Goal: Task Accomplishment & Management: Use online tool/utility

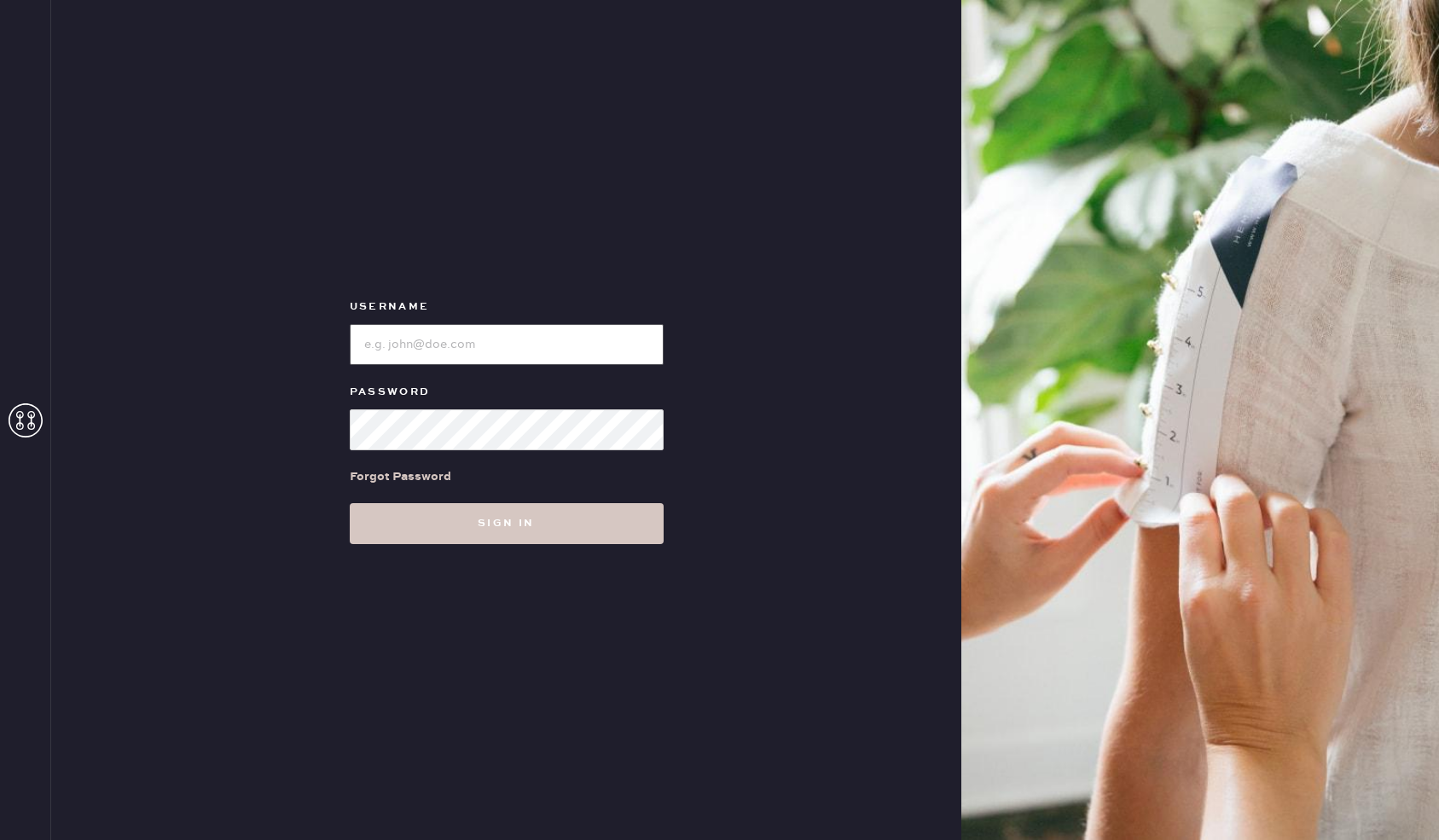
click at [523, 337] on input "loginName" at bounding box center [506, 344] width 314 height 41
type input "reformationsantamonica"
click at [349, 503] on button "Sign in" at bounding box center [506, 524] width 314 height 41
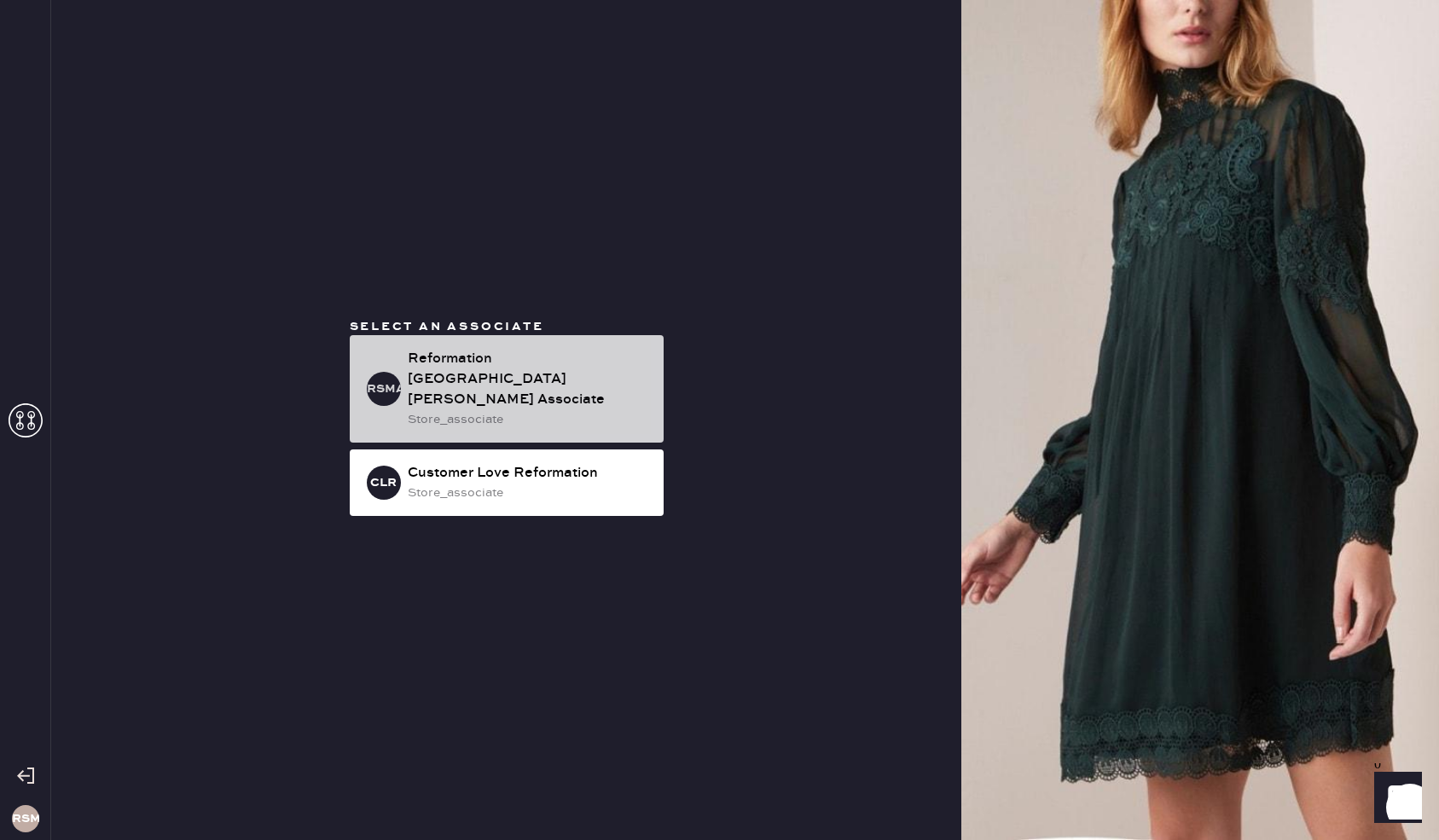
click at [472, 411] on div "store_associate" at bounding box center [529, 420] width 243 height 19
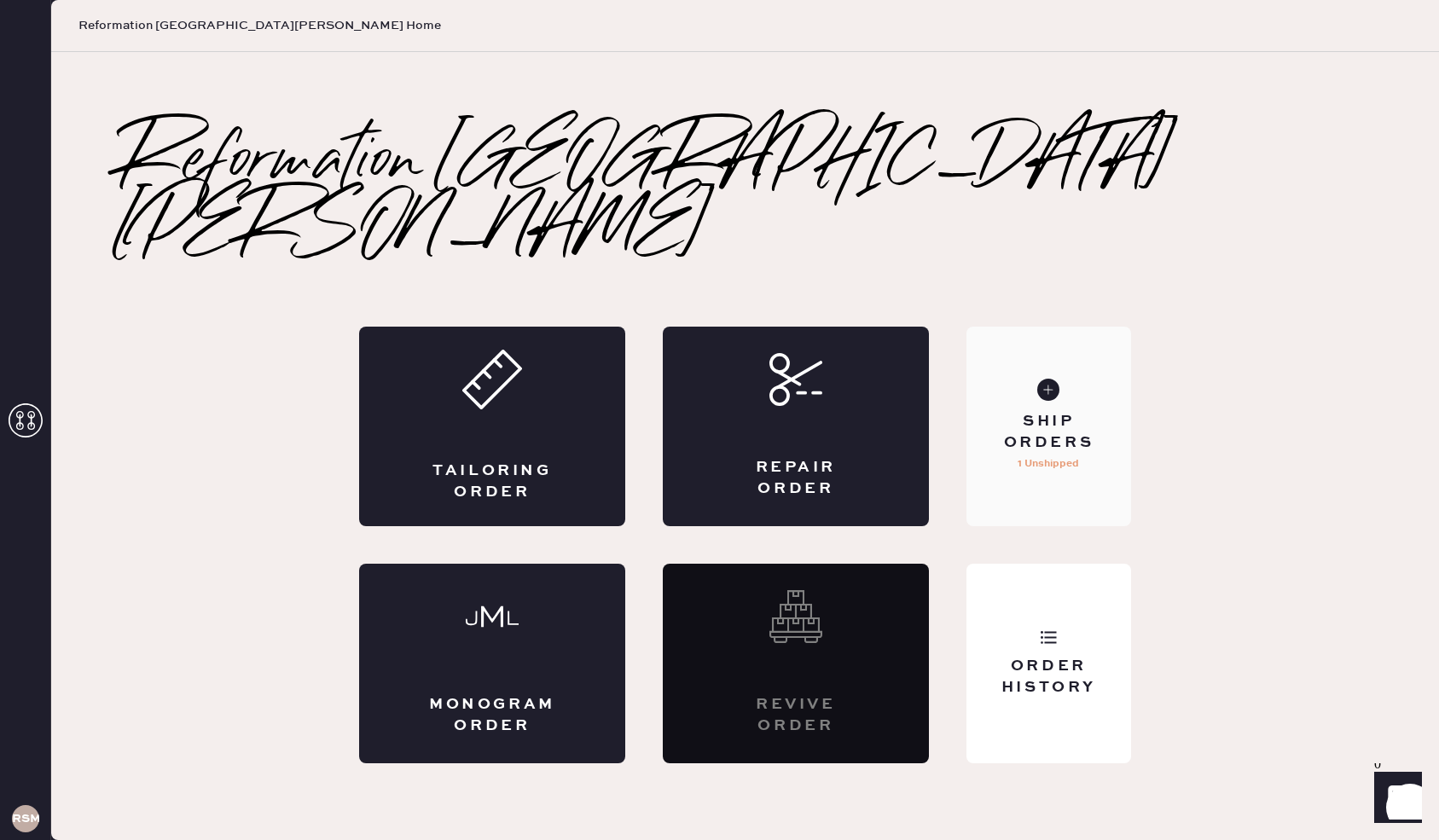
click at [1029, 411] on div "Ship Orders" at bounding box center [1048, 432] width 138 height 43
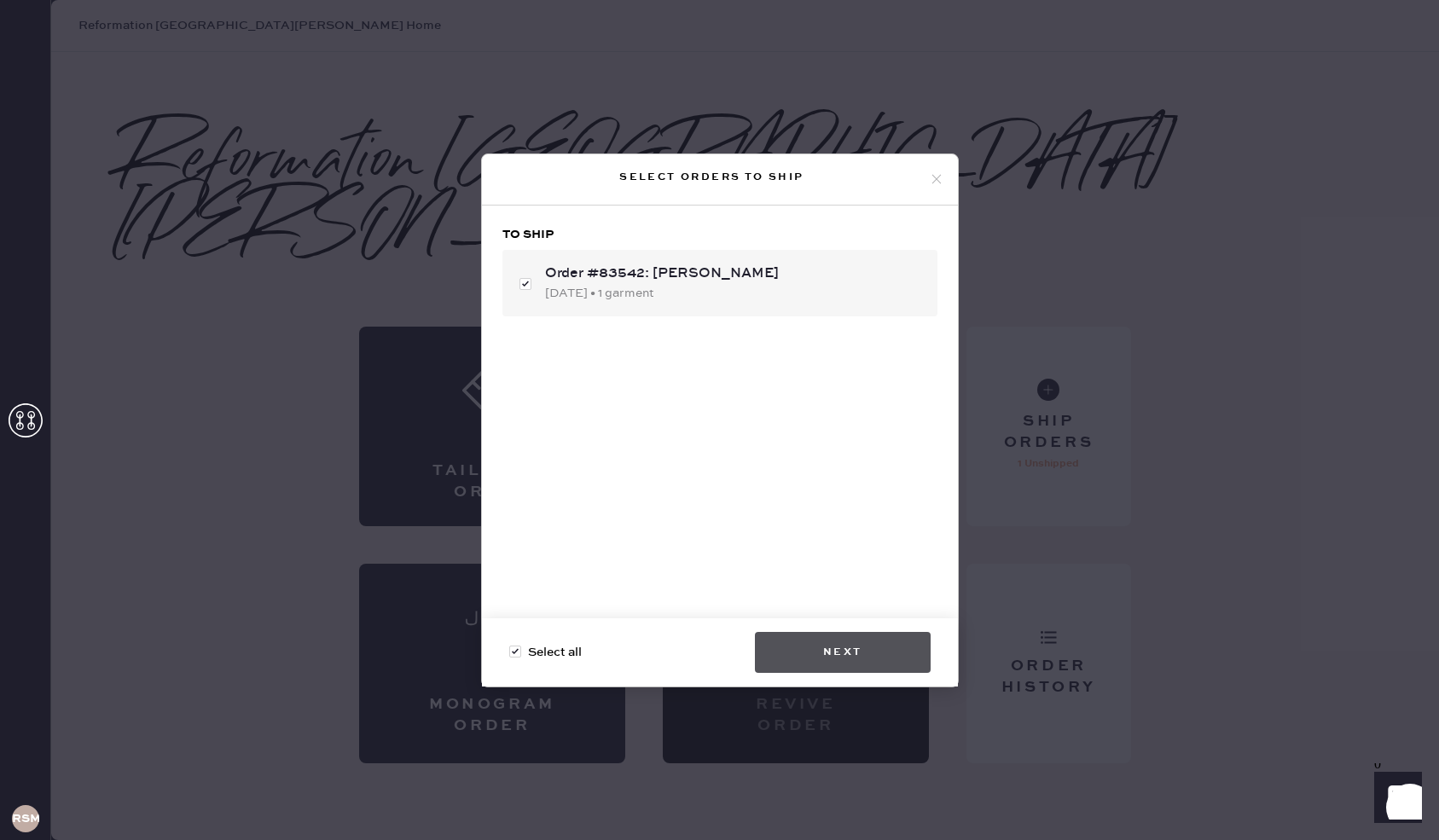
click at [852, 652] on button "Next" at bounding box center [843, 653] width 176 height 41
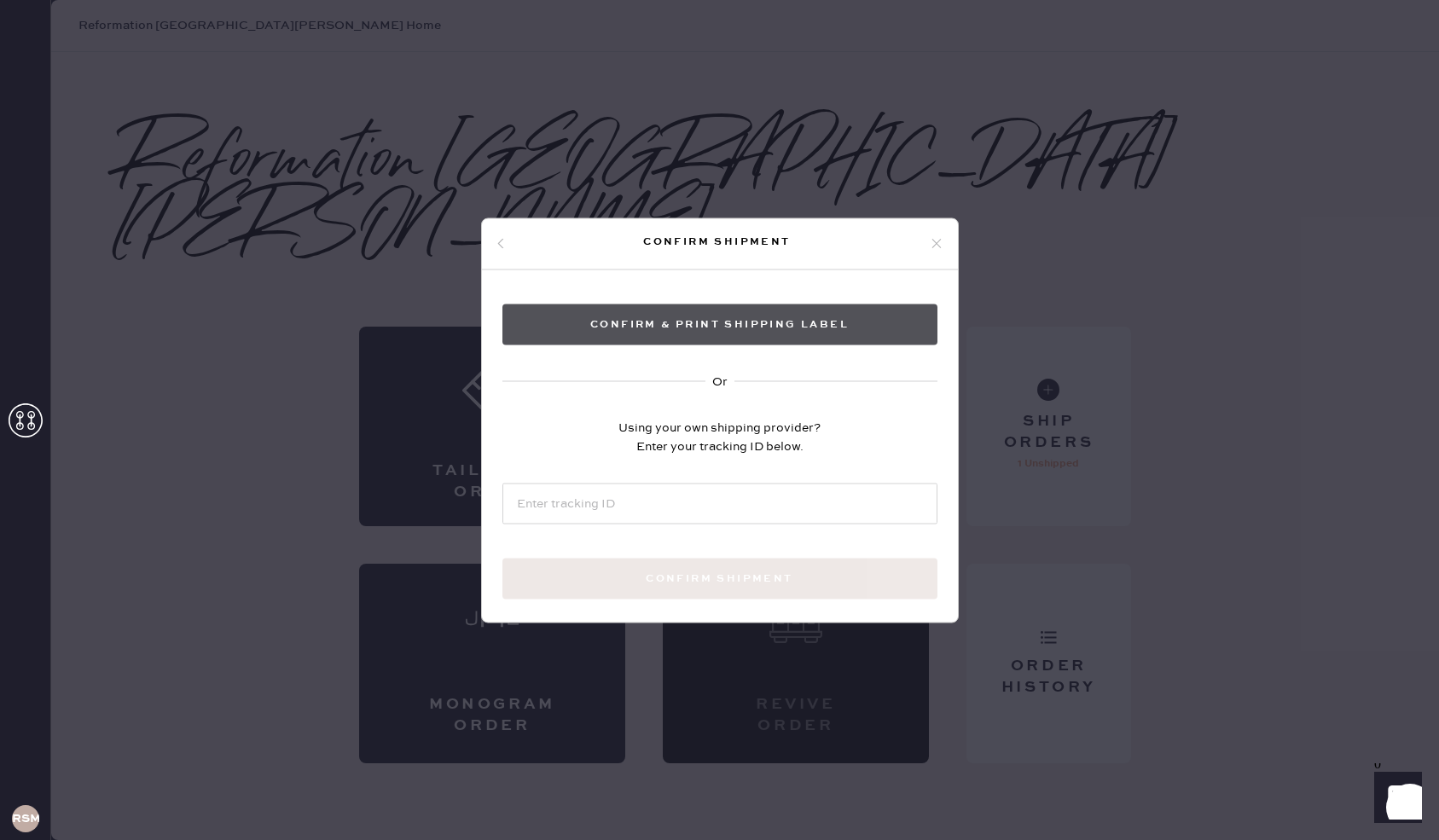
click at [717, 314] on button "Confirm & Print shipping label" at bounding box center [720, 324] width 435 height 41
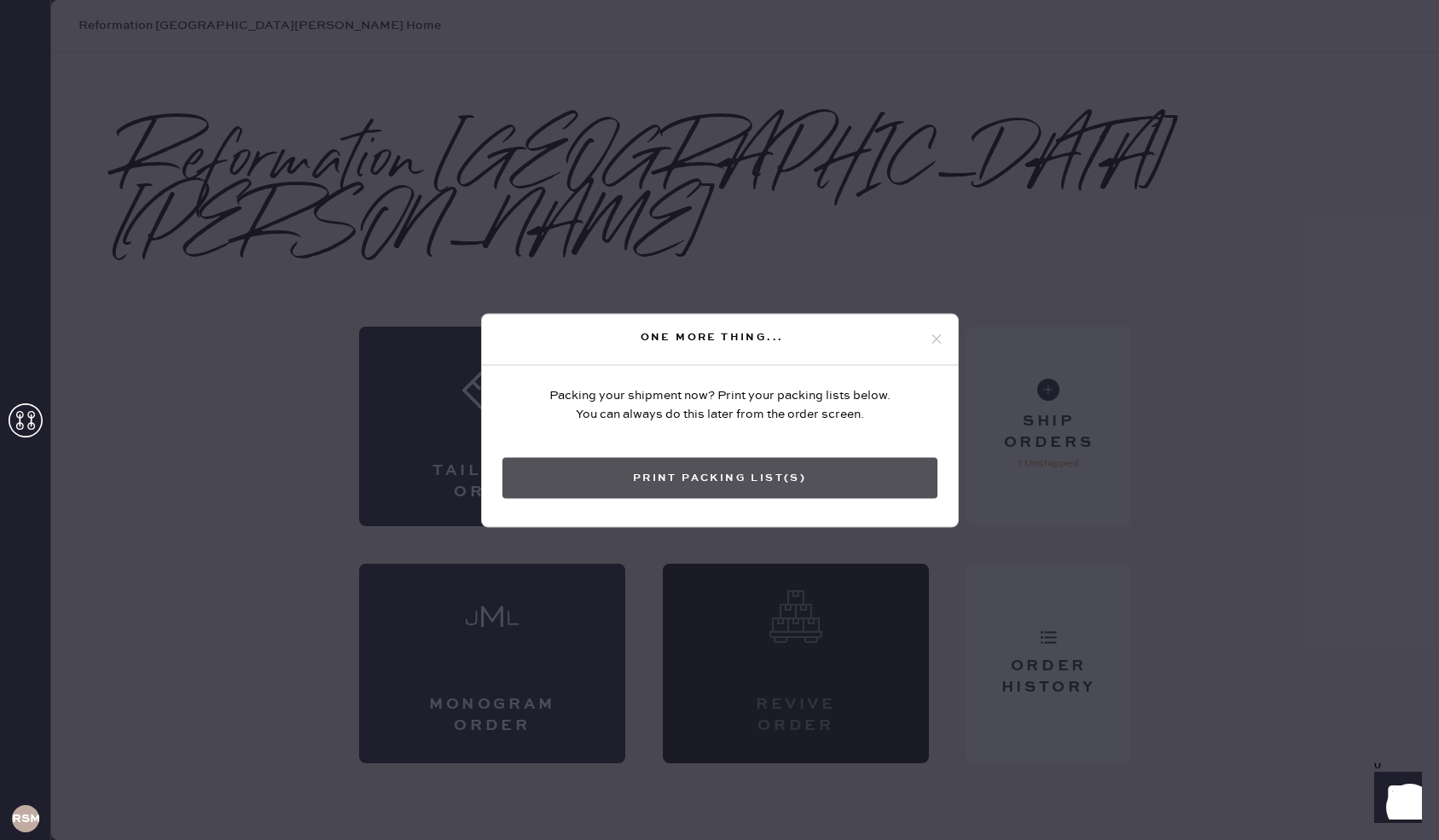
click at [673, 477] on button "Print Packing List(s)" at bounding box center [720, 478] width 435 height 41
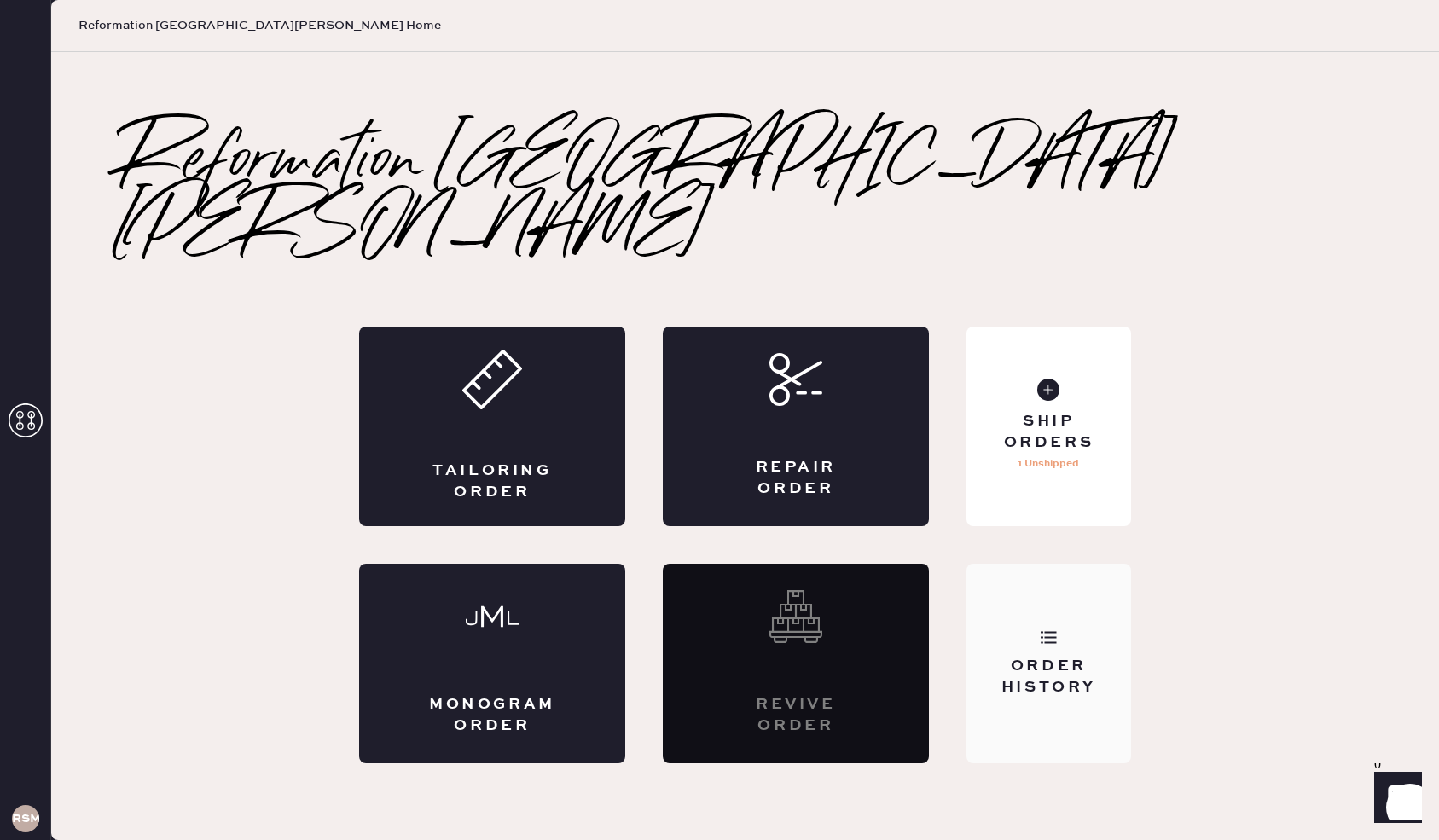
drag, startPoint x: 1054, startPoint y: 649, endPoint x: 1053, endPoint y: 639, distance: 10.0
click at [1053, 656] on div "Order History" at bounding box center [1048, 678] width 138 height 43
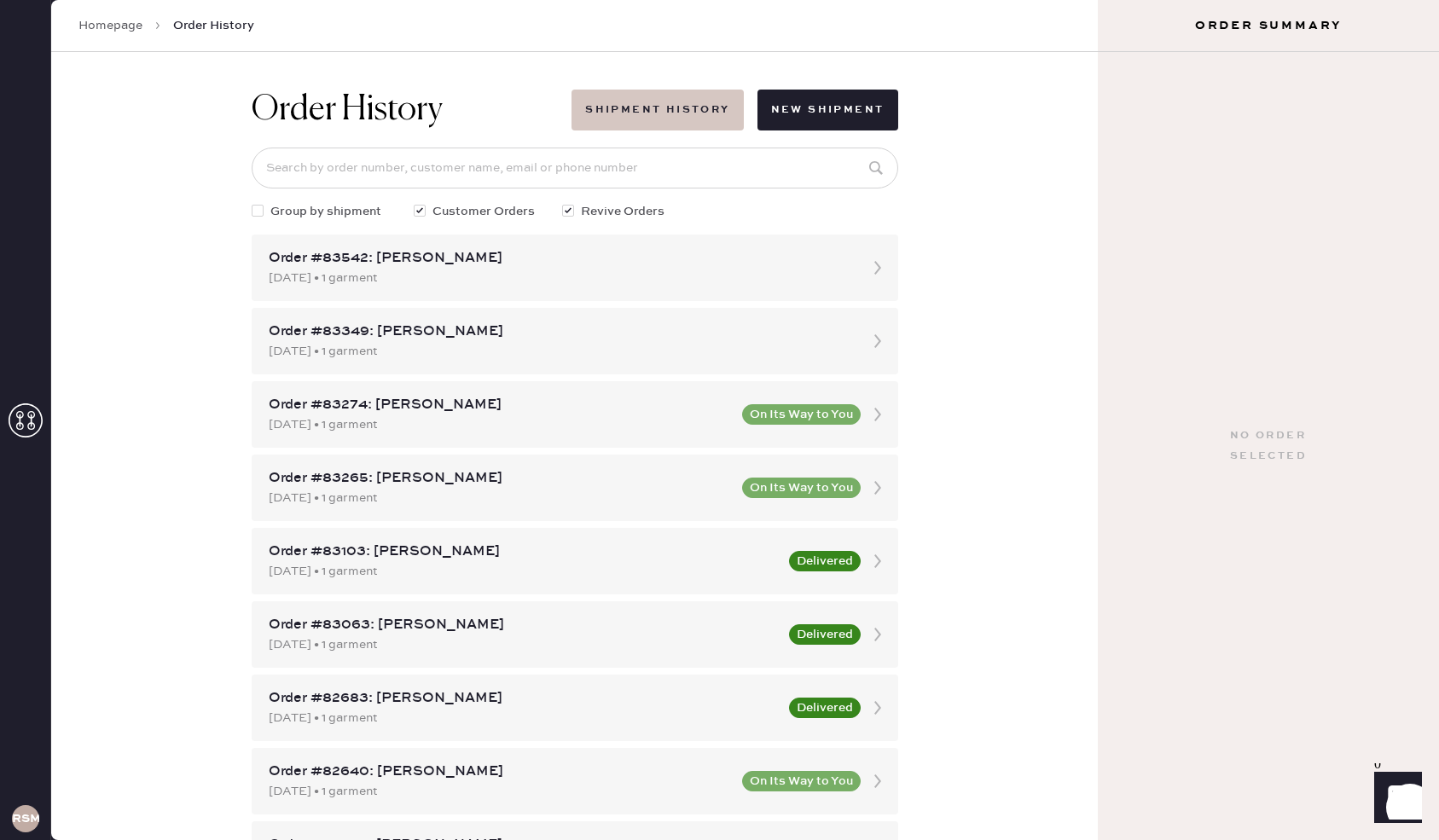
click at [643, 121] on button "Shipment History" at bounding box center [657, 110] width 172 height 41
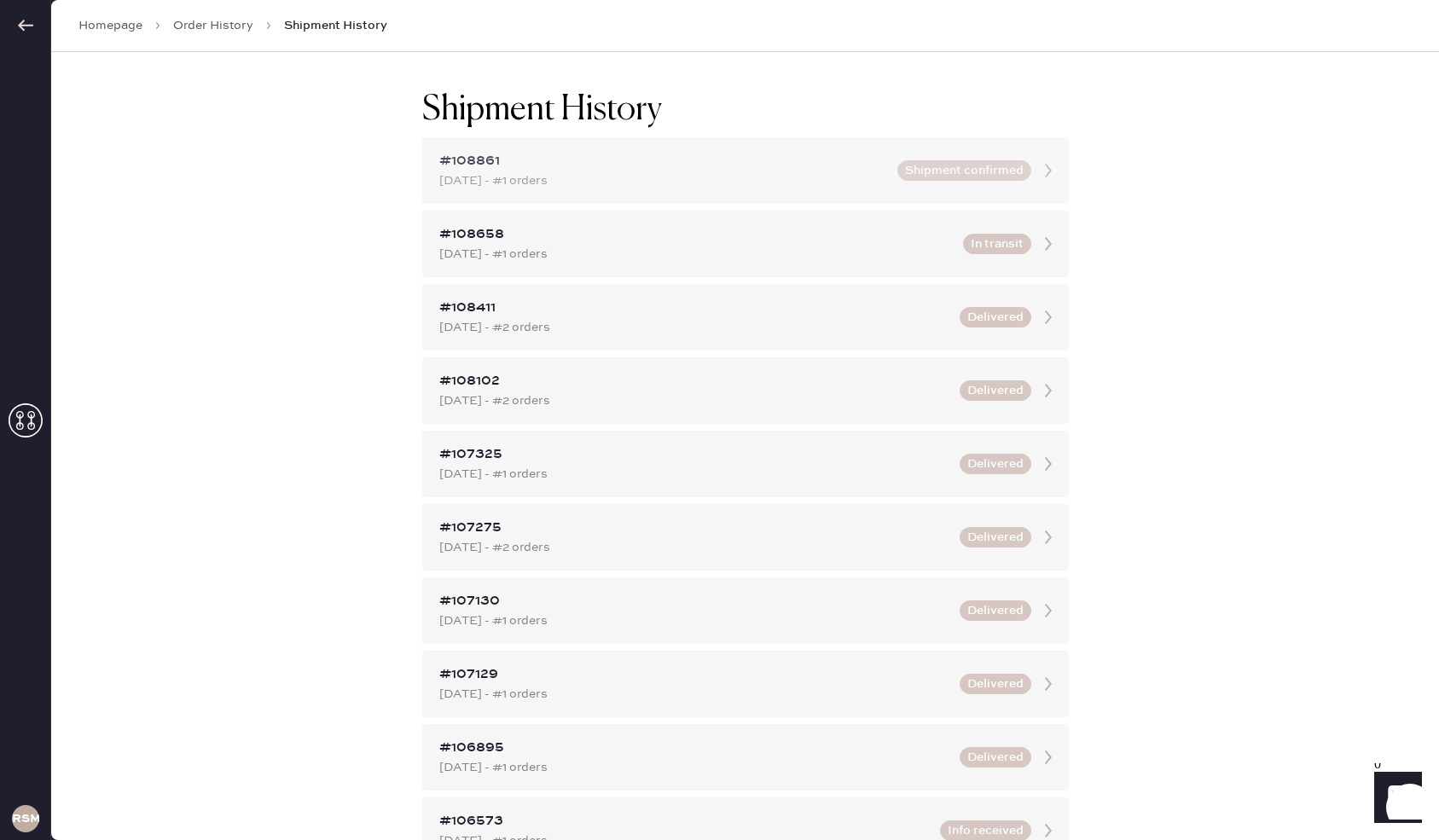
click at [937, 161] on button "Shipment confirmed" at bounding box center [964, 171] width 134 height 21
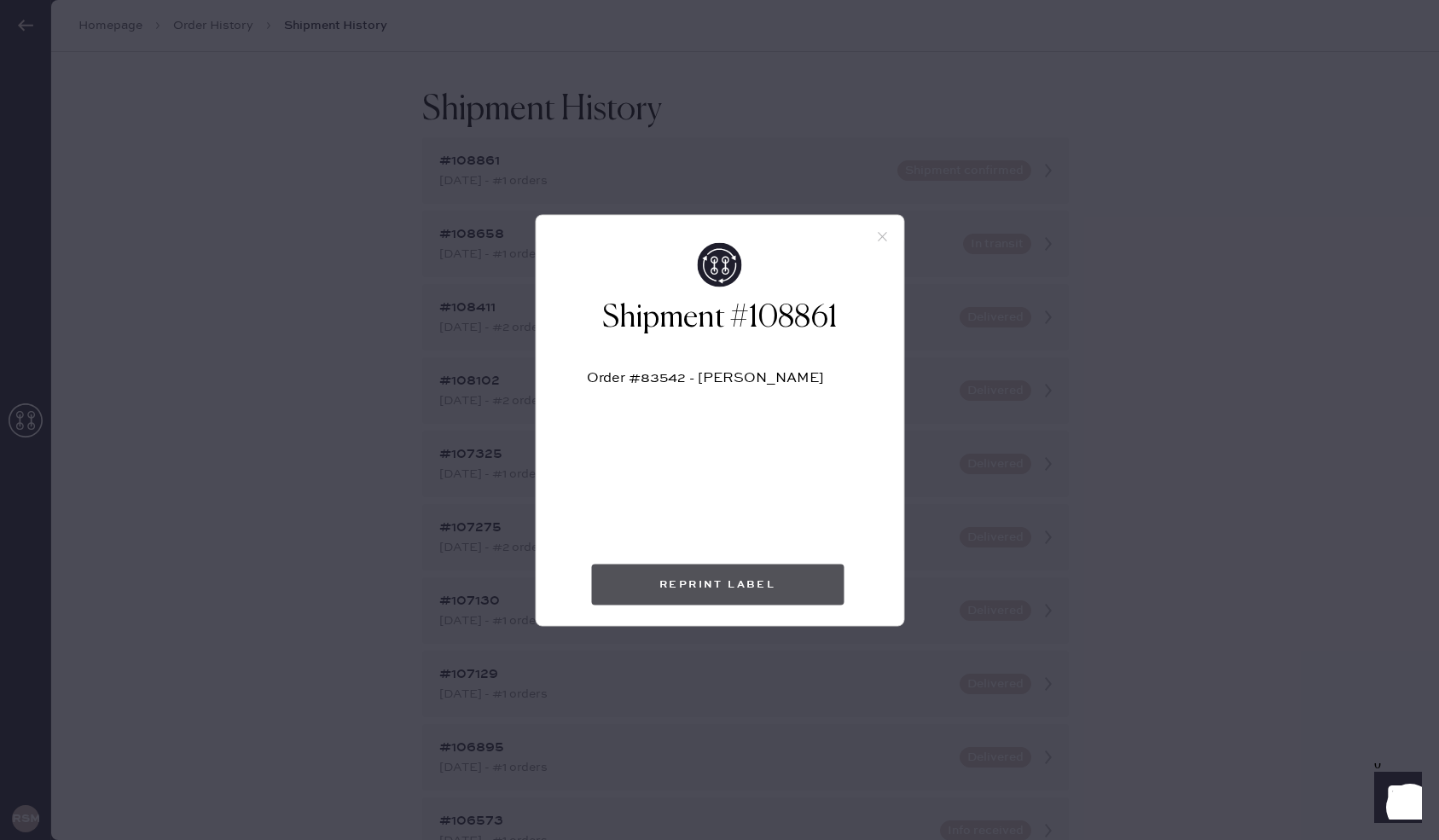
click at [715, 580] on button "Reprint Label" at bounding box center [717, 584] width 252 height 41
